Goal: Information Seeking & Learning: Find specific fact

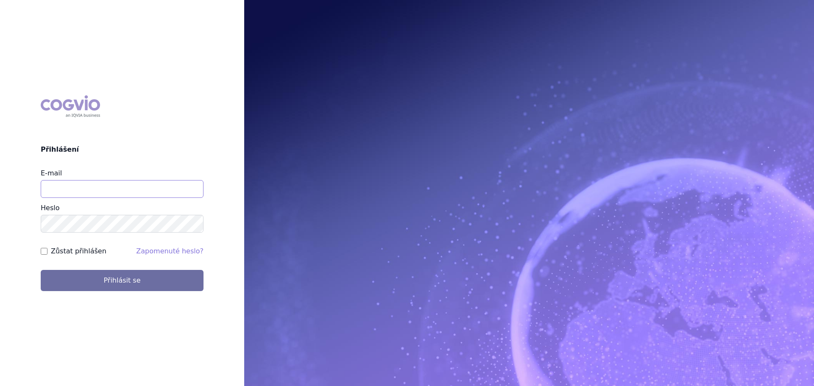
click at [86, 190] on input "E-mail" at bounding box center [122, 189] width 163 height 18
type input "veronika.damborska@vzp.cz"
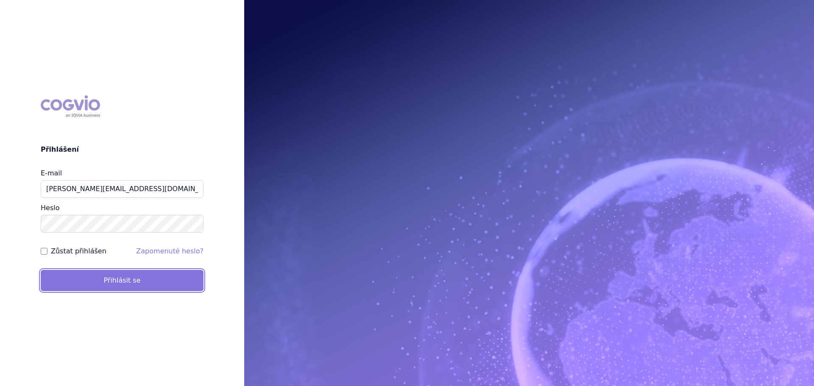
click at [86, 279] on button "Přihlásit se" at bounding box center [122, 280] width 163 height 21
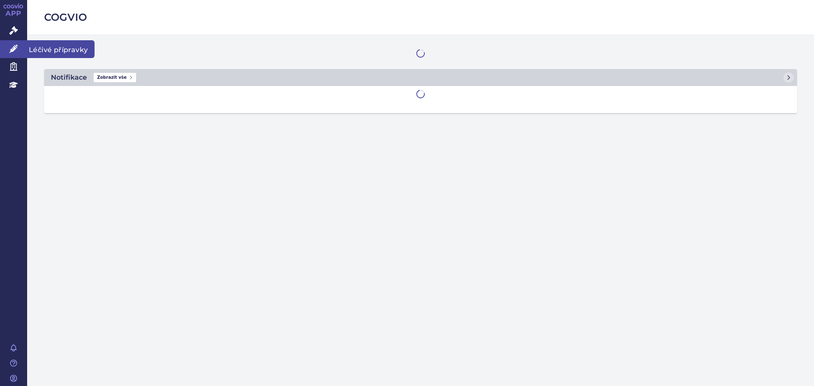
click at [15, 49] on icon at bounding box center [13, 49] width 8 height 8
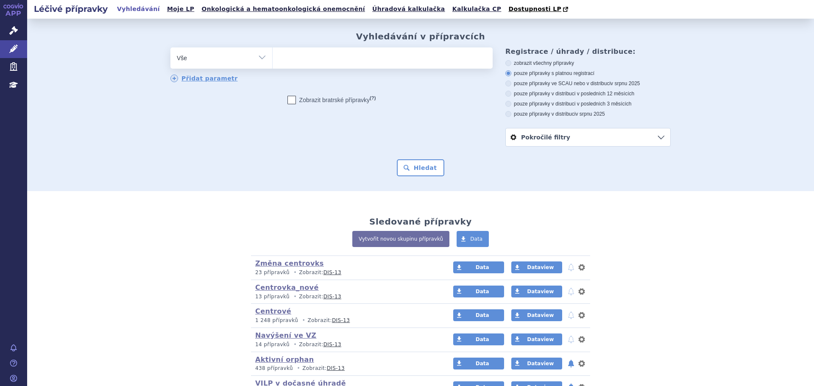
click at [356, 56] on ul at bounding box center [383, 56] width 220 height 18
click at [273, 56] on select at bounding box center [272, 57] width 0 height 21
paste input "0271401"
type input "0271401"
select select "0271401"
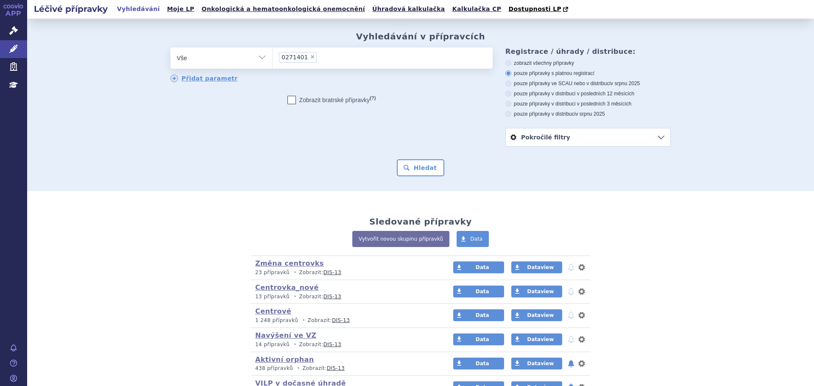
click at [424, 177] on div "Vyhledávání v přípravcích odstranit Vše Přípravek/SUKL kód MAH VPOIS ×" at bounding box center [420, 105] width 787 height 173
click at [429, 165] on button "Hledat" at bounding box center [421, 167] width 48 height 17
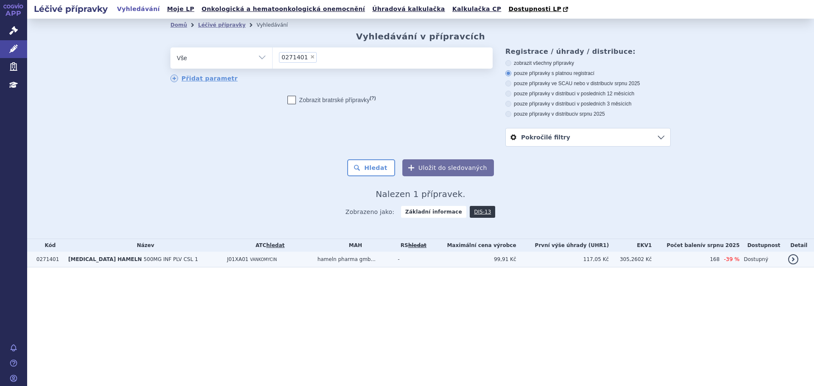
click at [337, 264] on td "hameln pharma gmb..." at bounding box center [353, 260] width 81 height 16
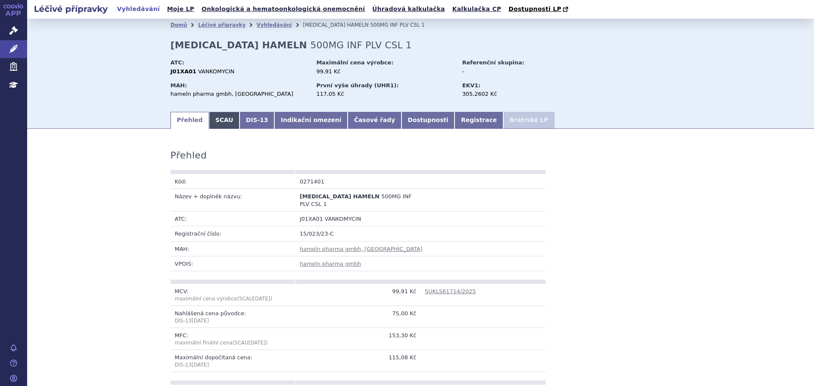
click at [219, 123] on link "SCAU" at bounding box center [224, 120] width 31 height 17
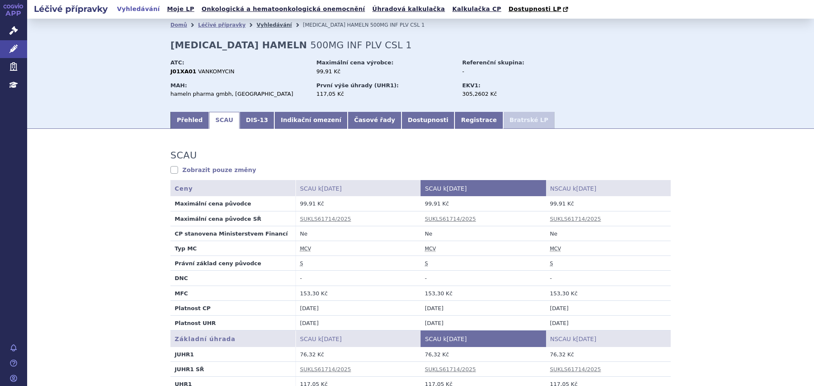
click at [256, 25] on link "Vyhledávání" at bounding box center [273, 25] width 35 height 6
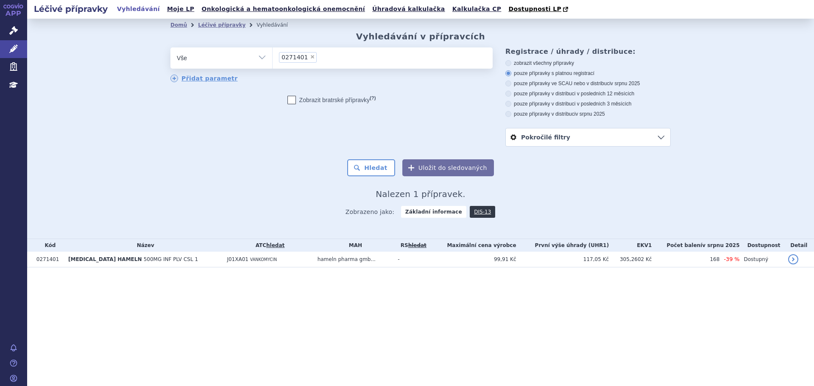
click at [310, 56] on span "×" at bounding box center [312, 56] width 5 height 5
click at [273, 56] on select "0271401" at bounding box center [272, 57] width 0 height 21
select select
type input "0271404"
select select "0271404"
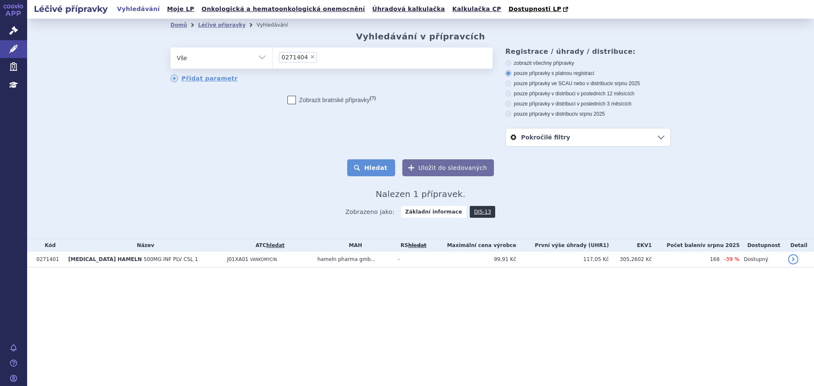
click at [381, 168] on button "Hledat" at bounding box center [371, 167] width 48 height 17
click at [11, 31] on icon at bounding box center [13, 30] width 8 height 8
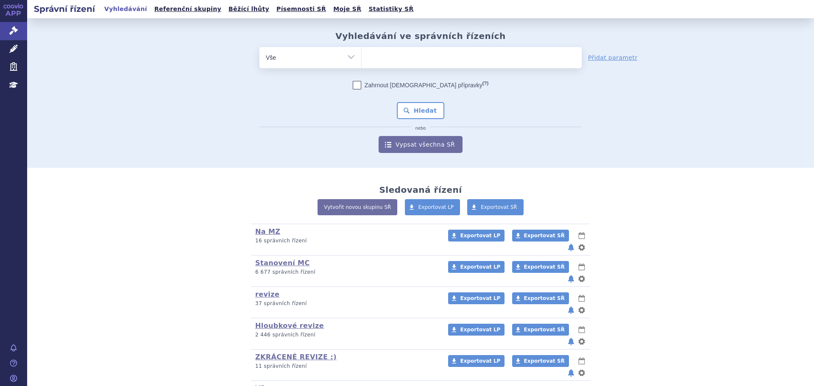
click at [373, 58] on ul at bounding box center [472, 56] width 220 height 18
click at [362, 58] on select at bounding box center [361, 57] width 0 height 21
paste input "0271401"
type input "0271401"
select select "0271401"
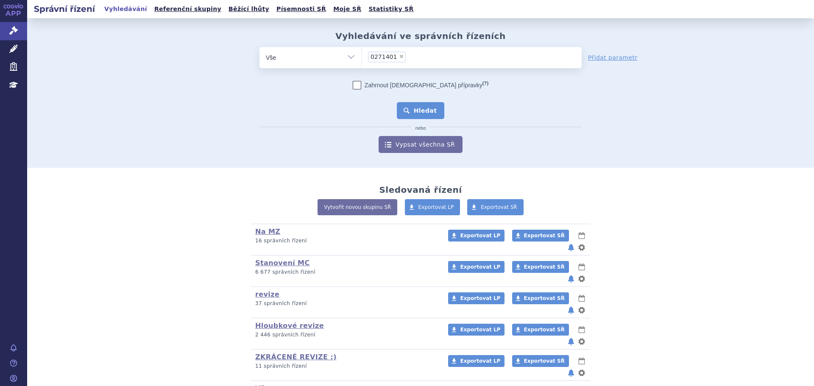
click at [428, 117] on button "Hledat" at bounding box center [421, 110] width 48 height 17
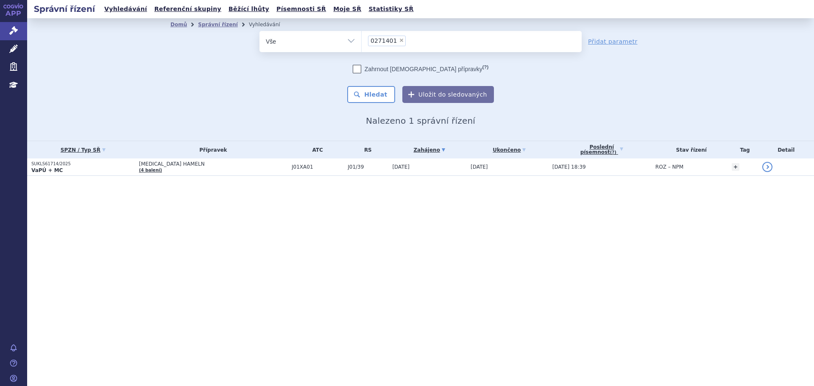
click at [399, 42] on span "×" at bounding box center [401, 40] width 5 height 5
click at [362, 42] on select "0271401" at bounding box center [361, 41] width 0 height 21
select select
type input "0271404"
select select "0271404"
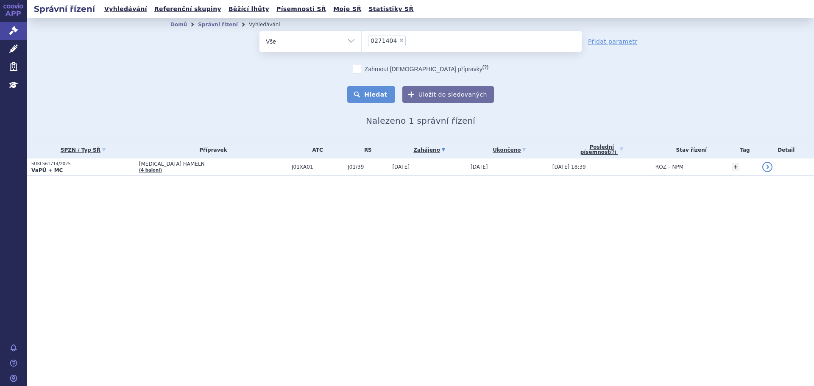
click at [390, 91] on button "Hledat" at bounding box center [371, 94] width 48 height 17
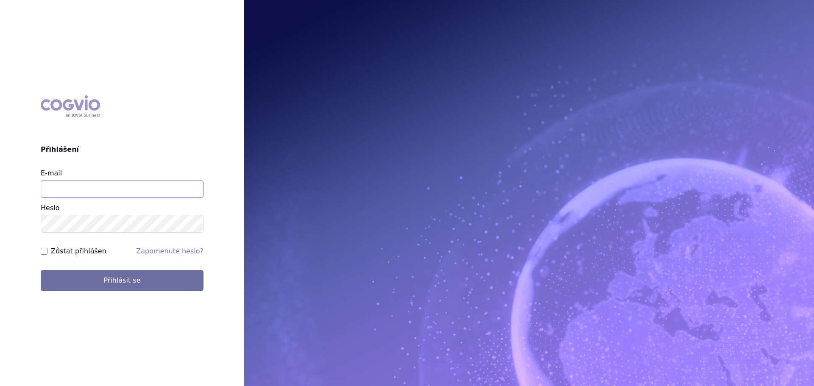
click at [89, 187] on input "E-mail" at bounding box center [122, 189] width 163 height 18
type input "veronika.damborska@vzp.cz"
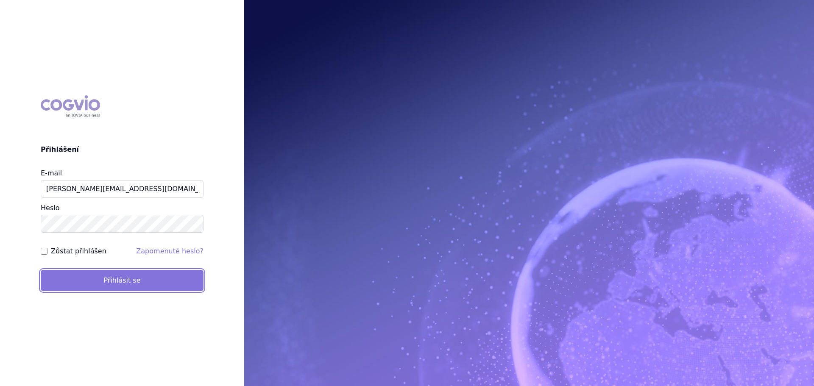
click at [183, 284] on button "Přihlásit se" at bounding box center [122, 280] width 163 height 21
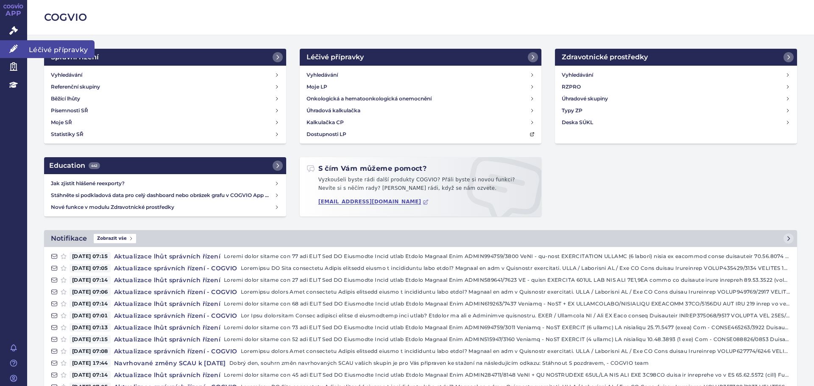
click at [5, 47] on link "Léčivé přípravky" at bounding box center [13, 49] width 27 height 18
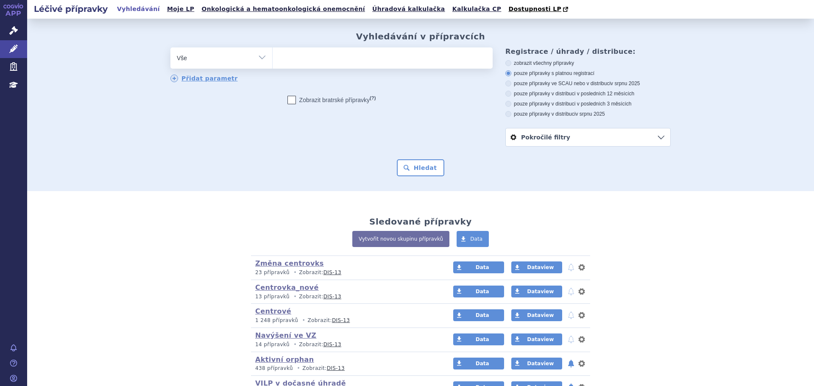
drag, startPoint x: 249, startPoint y: 45, endPoint x: 246, endPoint y: 54, distance: 9.9
click at [249, 46] on div "Vyhledávání v přípravcích odstranit Vše Přípravek/SUKL kód MAH VPOIS" at bounding box center [420, 103] width 534 height 145
click at [246, 59] on select "Vše Přípravek/SUKL kód MAH VPOIS ATC/Aktivní látka Léková forma Síla" at bounding box center [221, 56] width 102 height 19
select select "filter-atc-group"
click at [170, 48] on select "Vše Přípravek/SUKL kód MAH VPOIS ATC/Aktivní látka Léková forma Síla" at bounding box center [221, 56] width 102 height 19
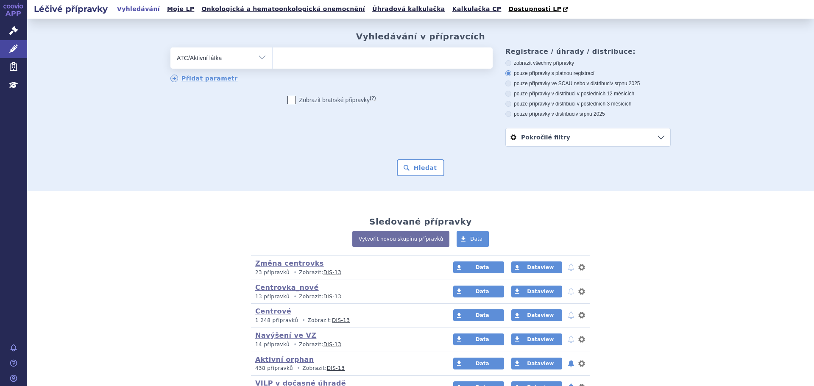
click at [300, 58] on ul at bounding box center [383, 56] width 220 height 18
click at [273, 58] on select at bounding box center [272, 57] width 0 height 21
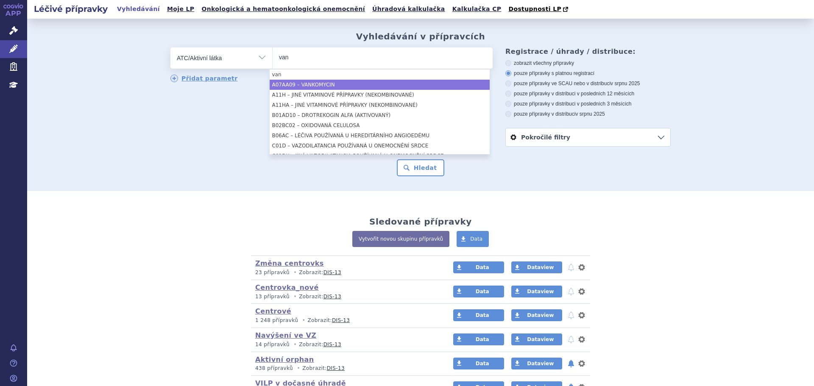
type input "van"
select select "A07AA09"
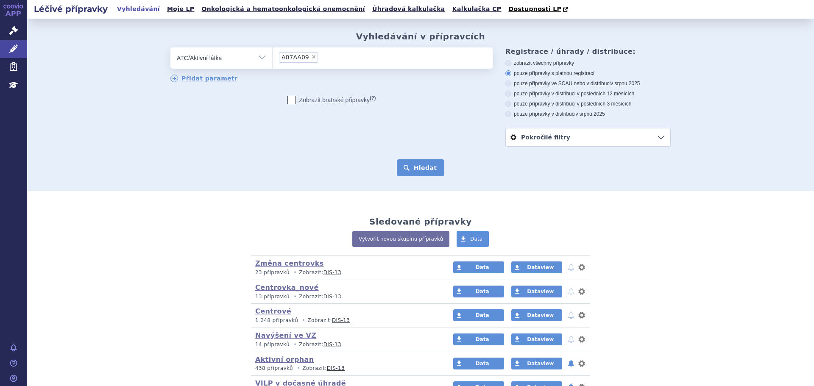
click at [429, 172] on button "Hledat" at bounding box center [421, 167] width 48 height 17
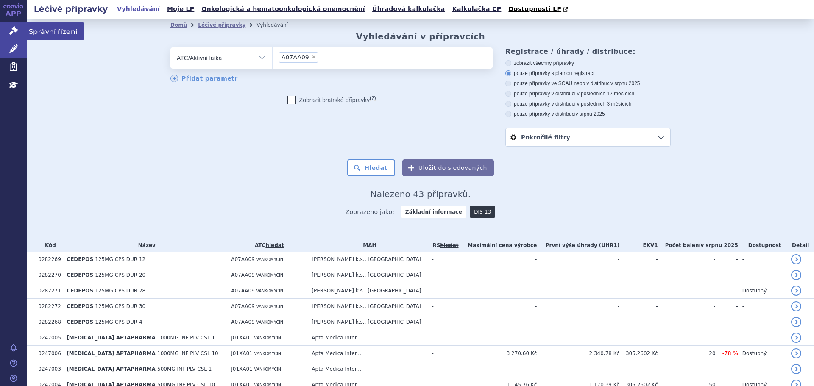
click at [18, 32] on link "Správní řízení" at bounding box center [13, 31] width 27 height 18
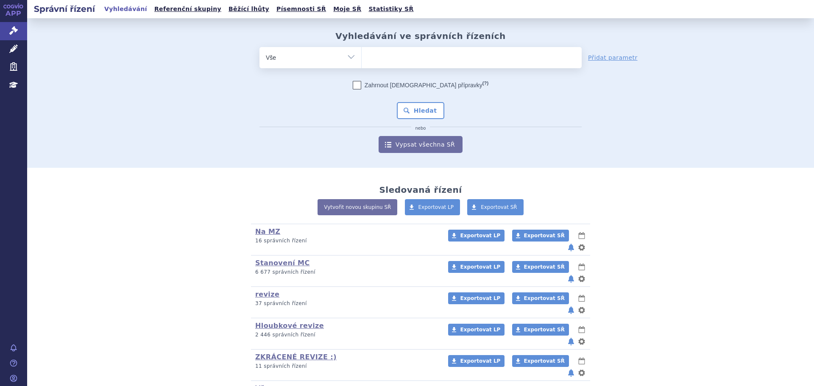
click at [384, 58] on ul at bounding box center [472, 56] width 220 height 18
click at [362, 58] on select at bounding box center [361, 57] width 0 height 21
type input "pem"
type input "pemi"
type input "pemiro"
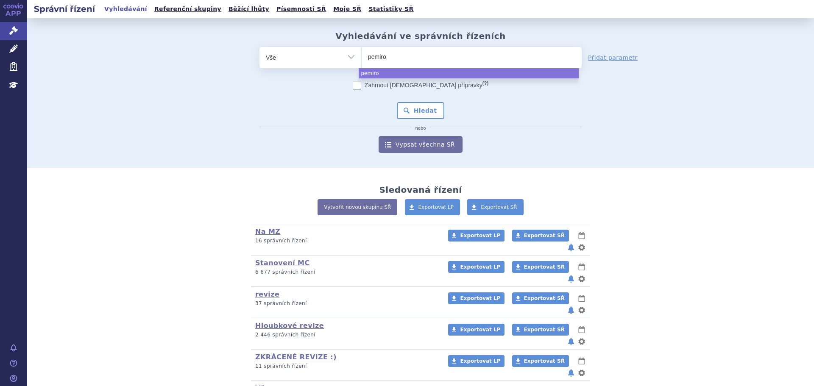
type input "pemiros"
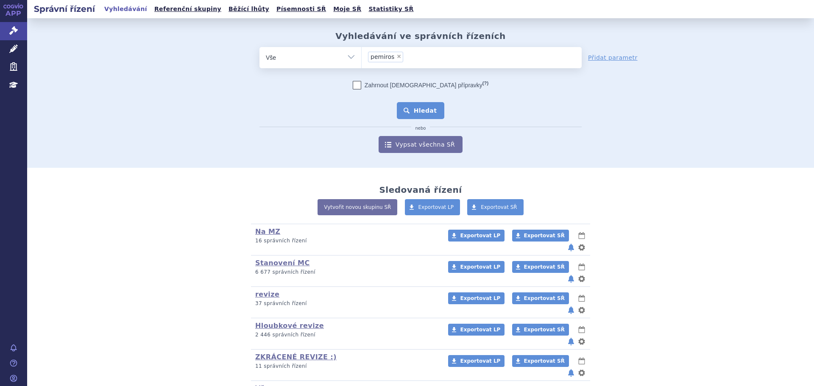
select select "pemiros"
click at [420, 111] on button "Hledat" at bounding box center [421, 110] width 48 height 17
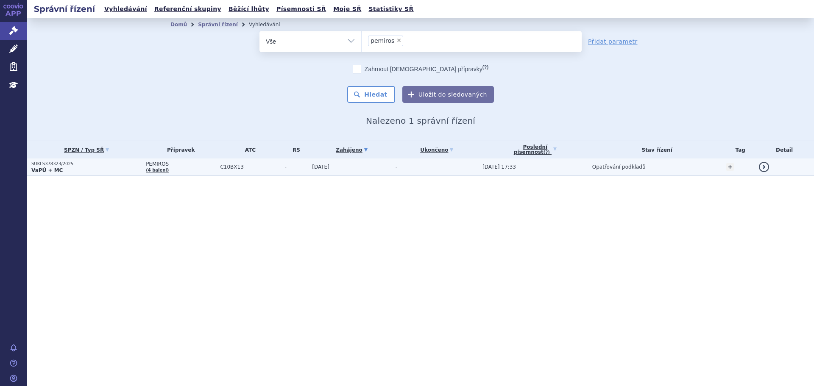
click at [469, 169] on td "-" at bounding box center [434, 167] width 87 height 17
